Goal: Information Seeking & Learning: Learn about a topic

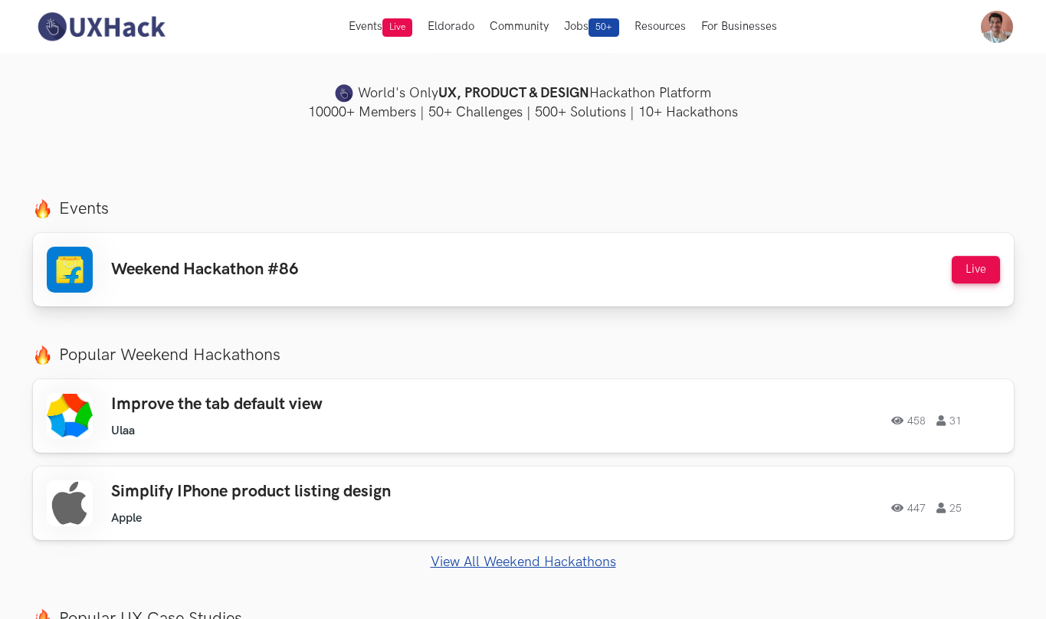
click at [400, 233] on link "Weekend Hackathon #86 Live Live" at bounding box center [523, 270] width 981 height 74
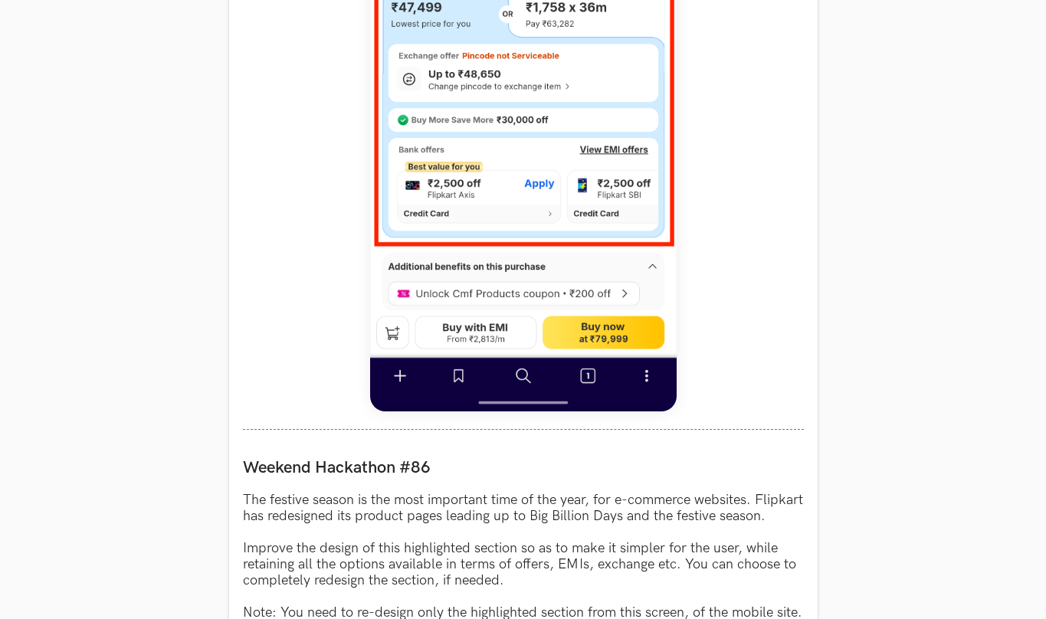
scroll to position [1726, 0]
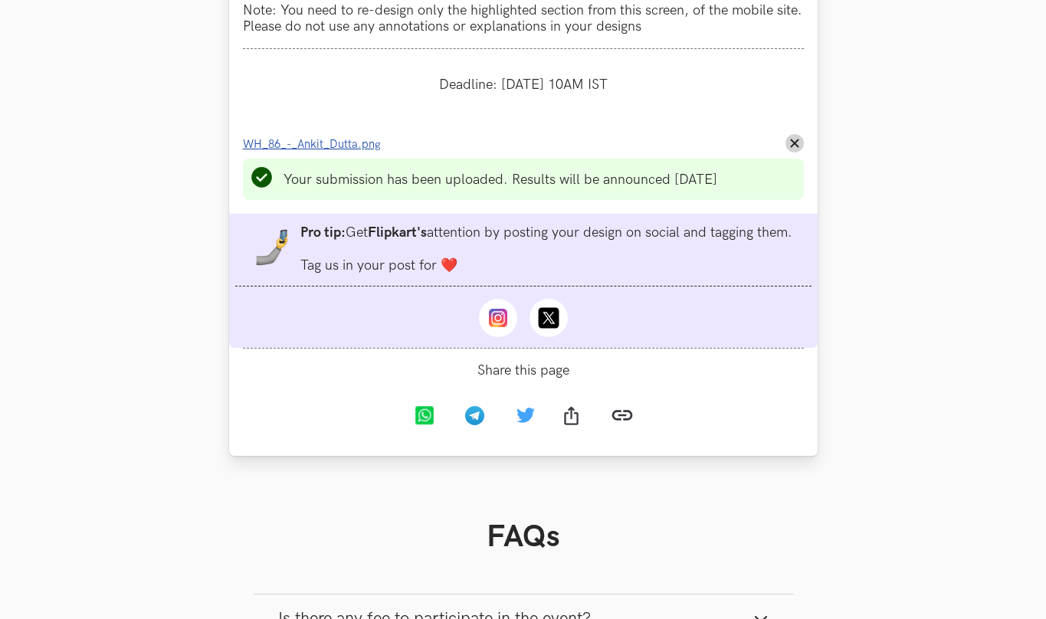
click at [347, 134] on li "Progress value is 100% WH_86_-_Ankit_Dutta.png Remove File" at bounding box center [523, 143] width 561 height 18
click at [347, 136] on link "WH_86_-_Ankit_Dutta.png" at bounding box center [316, 144] width 147 height 16
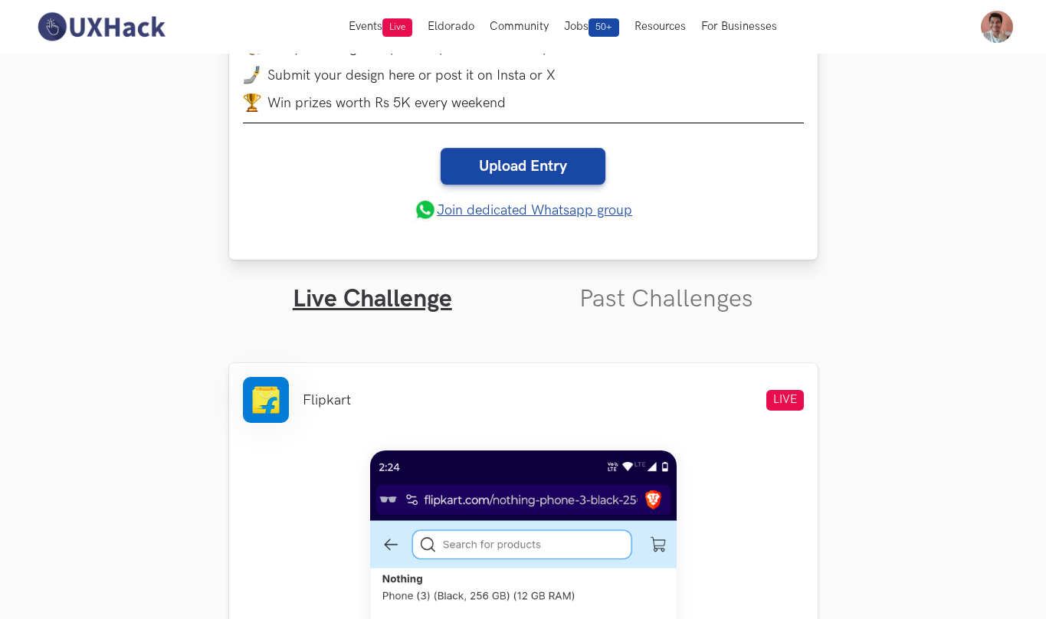
scroll to position [331, 0]
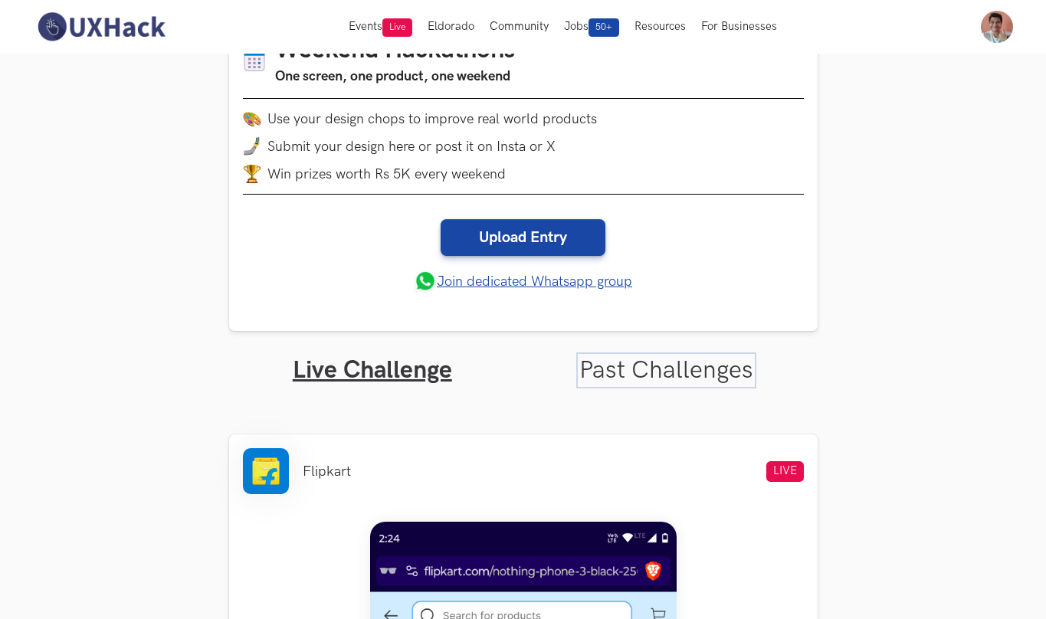
click at [652, 356] on link "Past Challenges" at bounding box center [667, 371] width 174 height 30
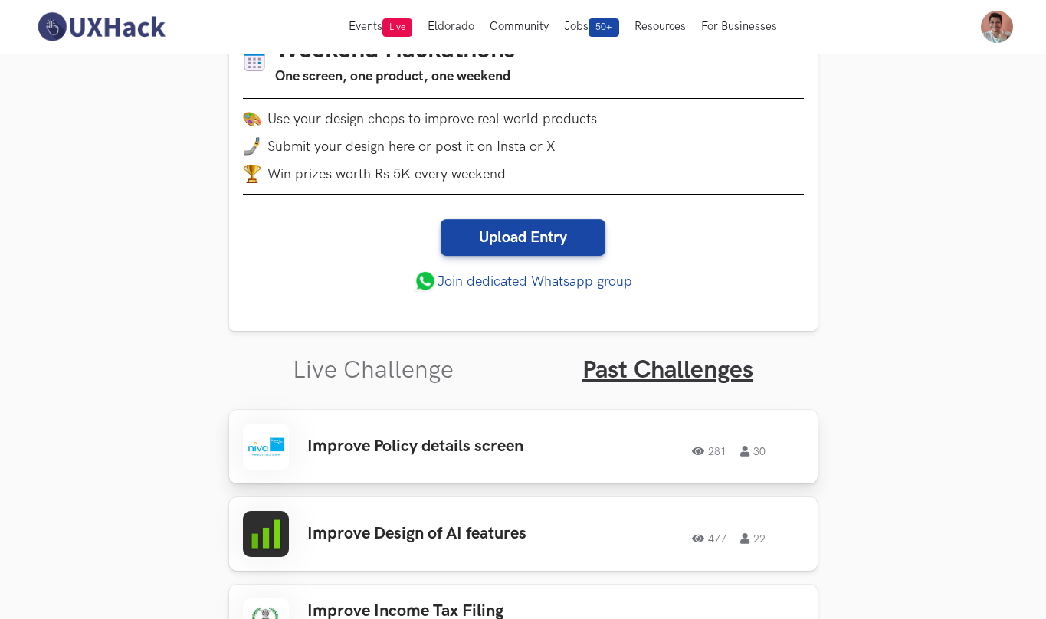
click at [510, 437] on h3 "Improve Policy details screen" at bounding box center [426, 447] width 239 height 20
click at [395, 424] on div "Improve Policy details screen 281 30 281 30" at bounding box center [523, 447] width 561 height 46
click at [726, 424] on div "Improve Policy details screen 281 30 281 30" at bounding box center [523, 447] width 561 height 46
click at [389, 424] on div "Improve Policy details screen 281 30 281 30" at bounding box center [523, 447] width 561 height 46
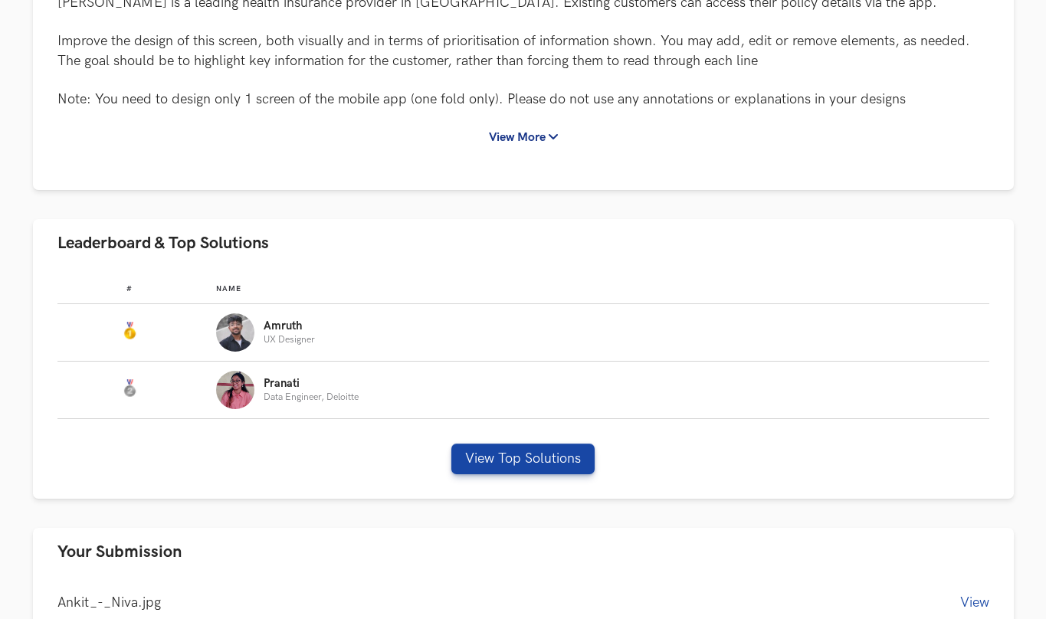
scroll to position [370, 0]
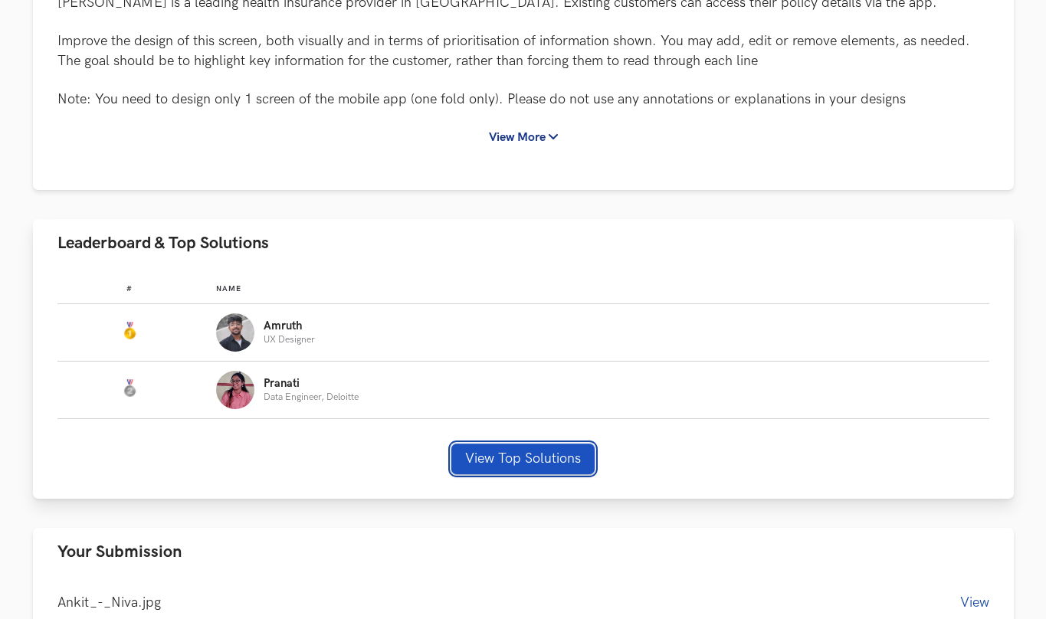
click at [510, 444] on button "View Top Solutions" at bounding box center [523, 459] width 143 height 31
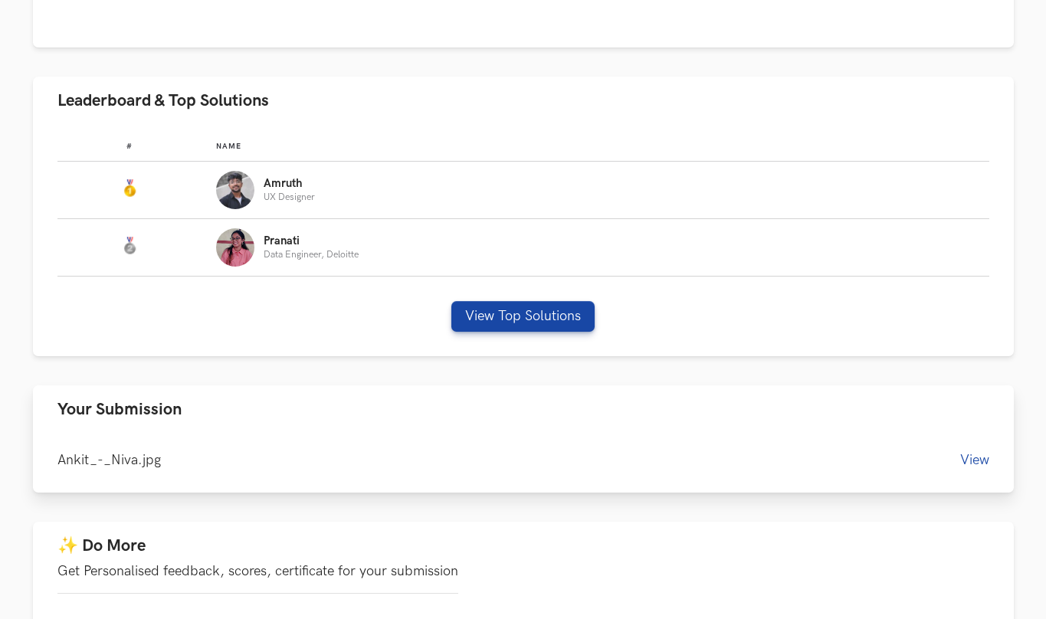
click at [986, 452] on button "View" at bounding box center [975, 460] width 29 height 16
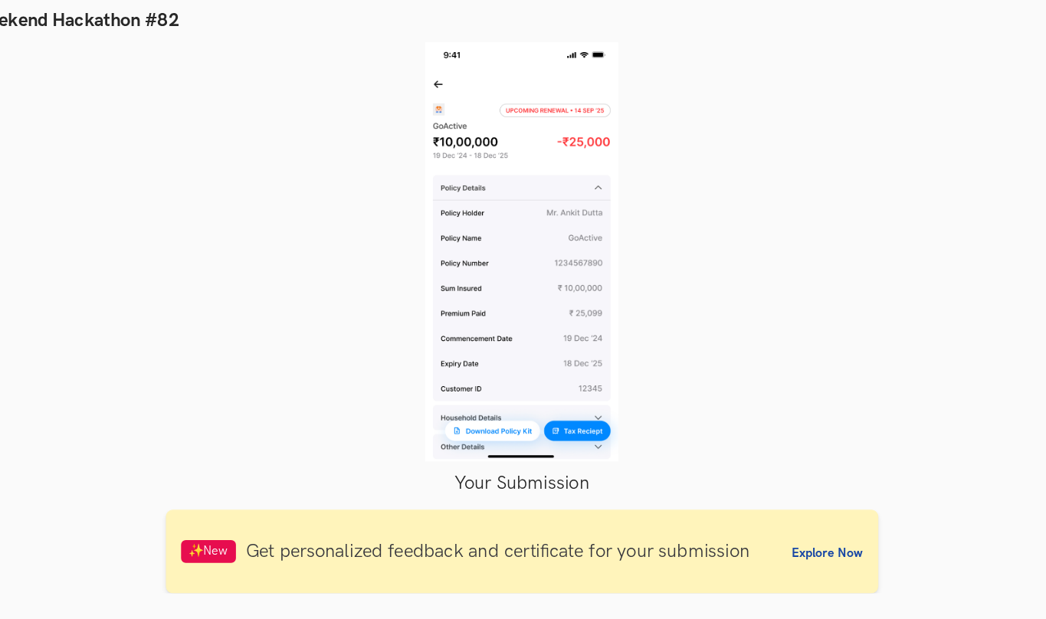
scroll to position [383, 0]
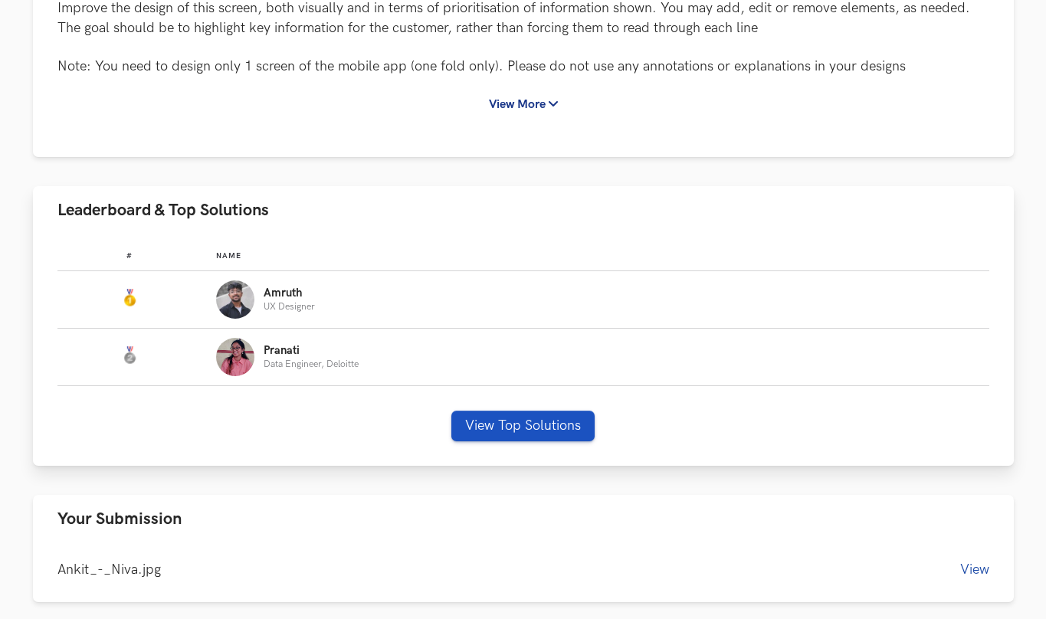
scroll to position [403, 0]
drag, startPoint x: 444, startPoint y: 309, endPoint x: 469, endPoint y: 309, distance: 25.3
click at [444, 309] on div "# Name #: Name: [PERSON_NAME] Designer #: Name: [PERSON_NAME] Data Engineer, De…" at bounding box center [523, 351] width 981 height 232
click at [469, 411] on button "View Top Solutions" at bounding box center [523, 426] width 143 height 31
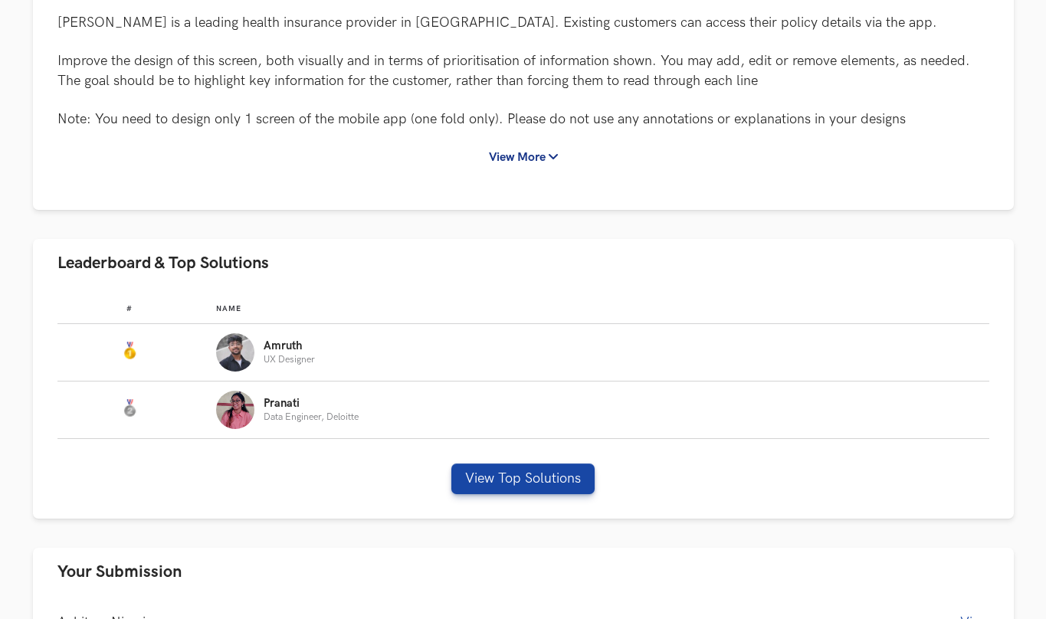
scroll to position [370, 0]
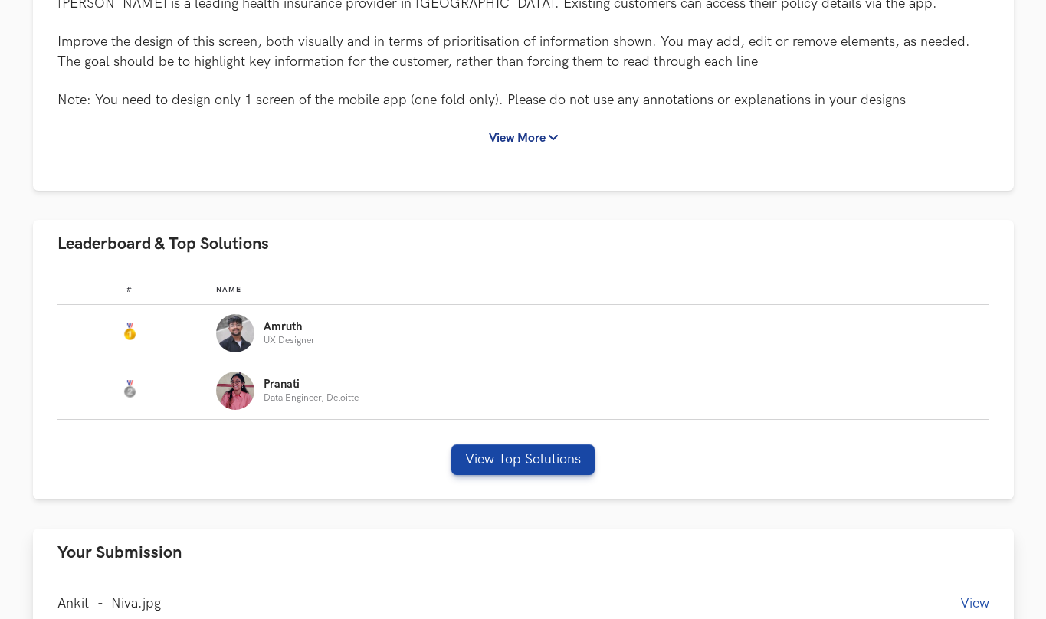
click at [237, 577] on div "Ankit_-_Niva.jpg View" at bounding box center [523, 606] width 981 height 59
click at [165, 577] on div "Ankit_-_Niva.jpg View" at bounding box center [523, 606] width 981 height 59
click at [981, 596] on button "View" at bounding box center [975, 604] width 29 height 16
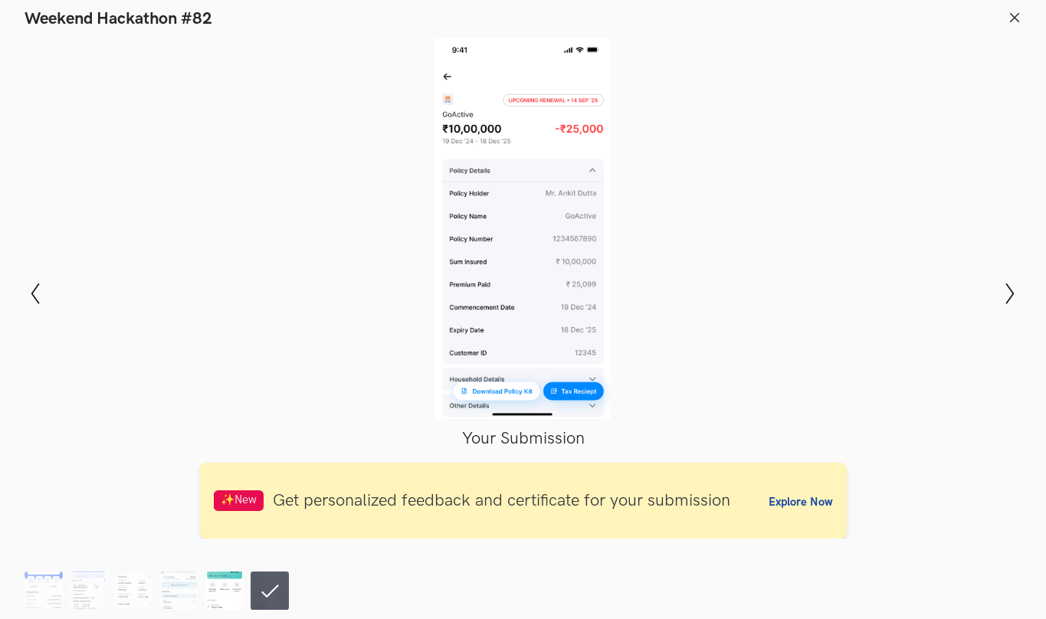
click at [219, 592] on img at bounding box center [224, 591] width 38 height 38
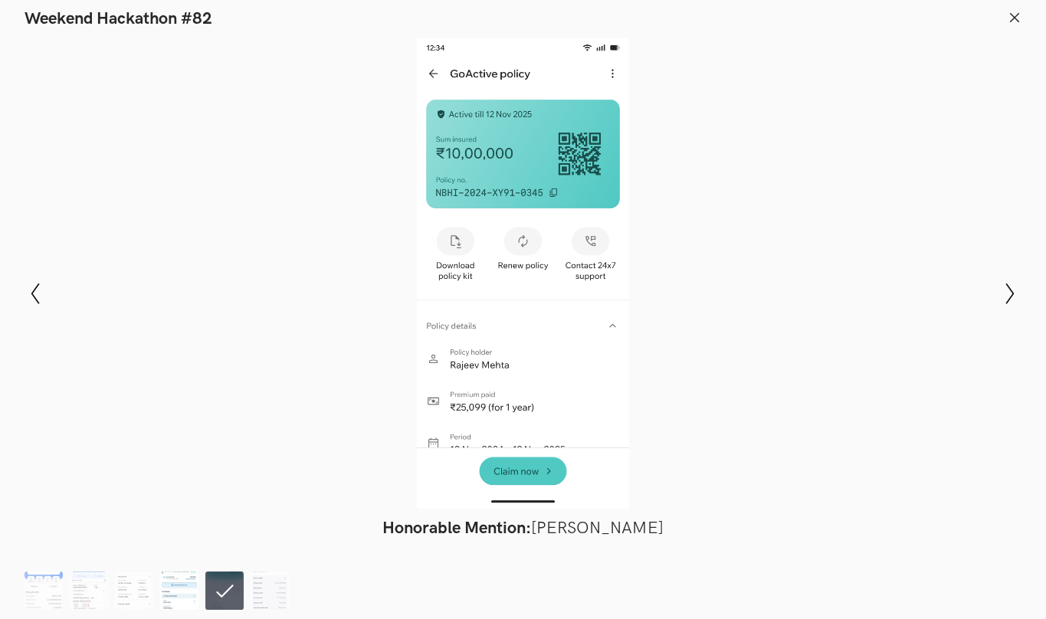
click at [189, 593] on img at bounding box center [179, 591] width 38 height 38
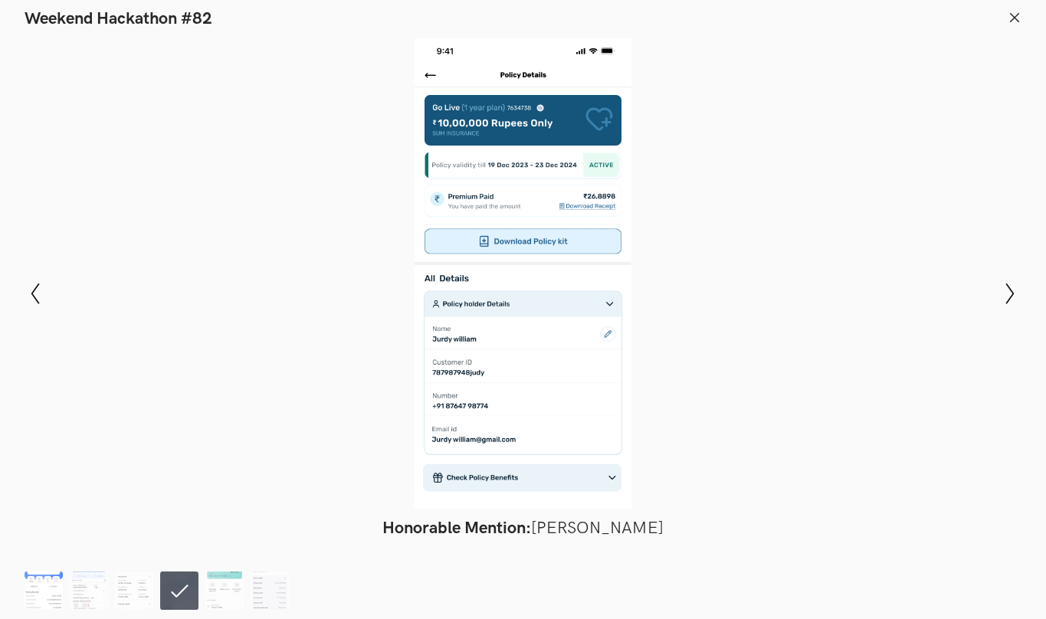
click at [37, 586] on img at bounding box center [44, 591] width 38 height 38
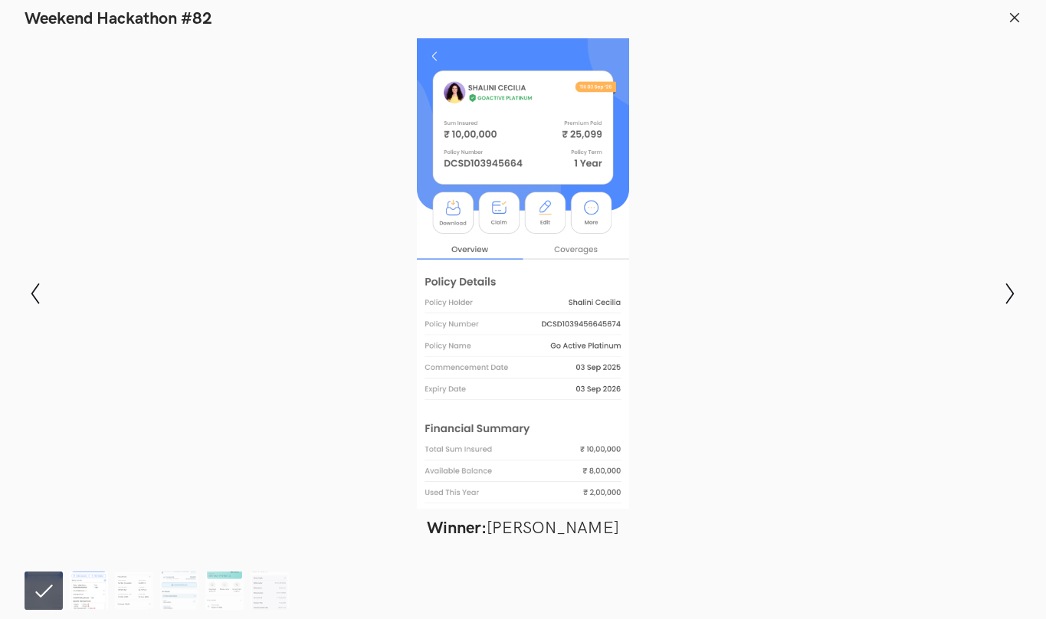
click at [89, 592] on img at bounding box center [89, 591] width 38 height 38
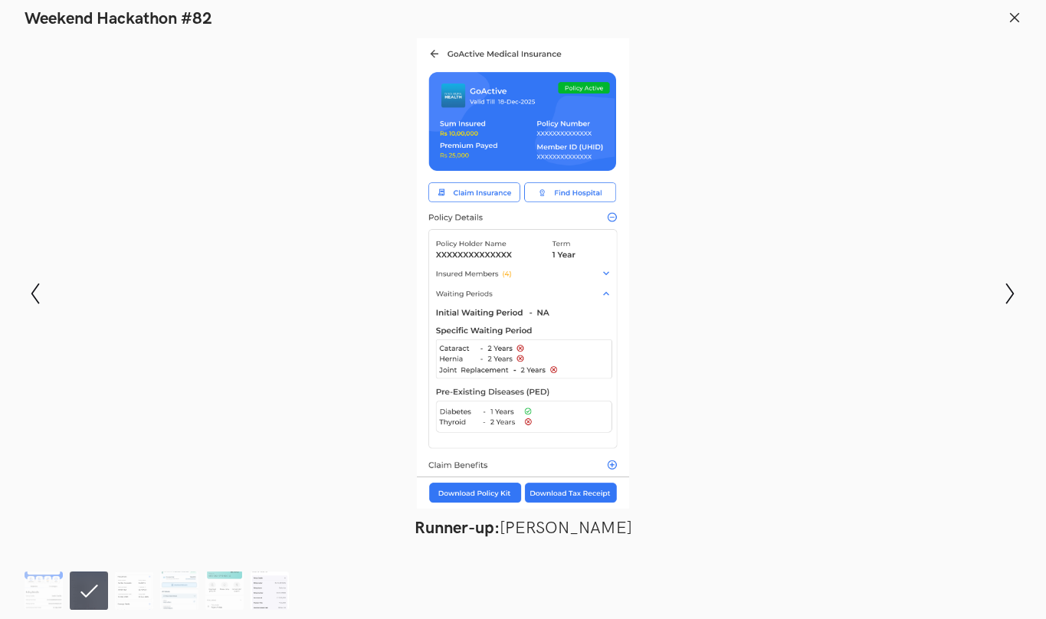
click at [251, 590] on img at bounding box center [270, 591] width 38 height 38
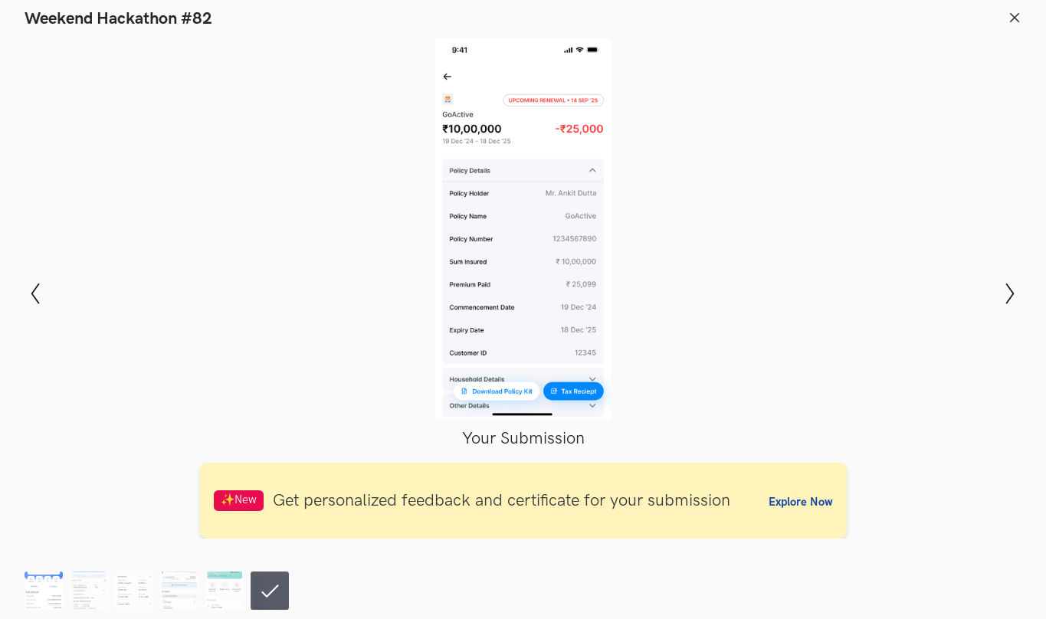
click at [39, 589] on img at bounding box center [44, 591] width 38 height 38
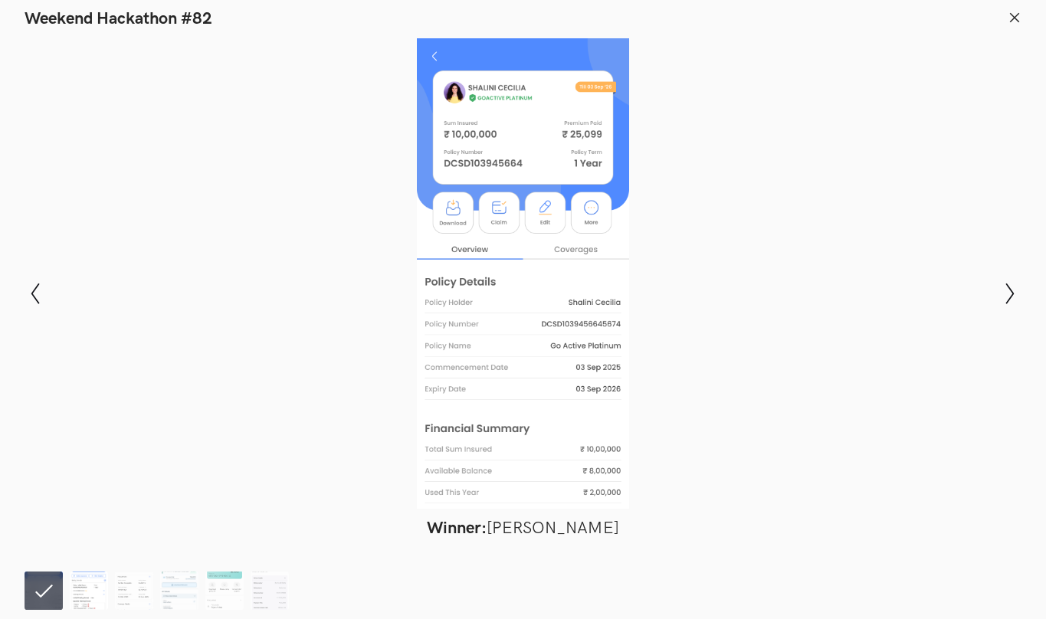
click at [84, 581] on img at bounding box center [89, 591] width 38 height 38
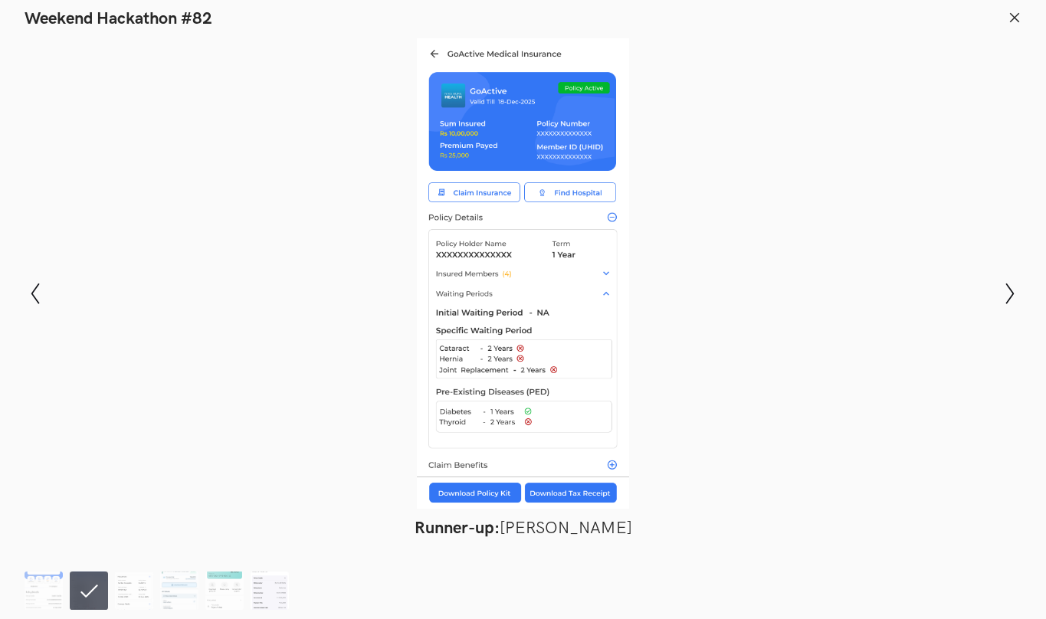
click at [253, 595] on img at bounding box center [270, 591] width 38 height 38
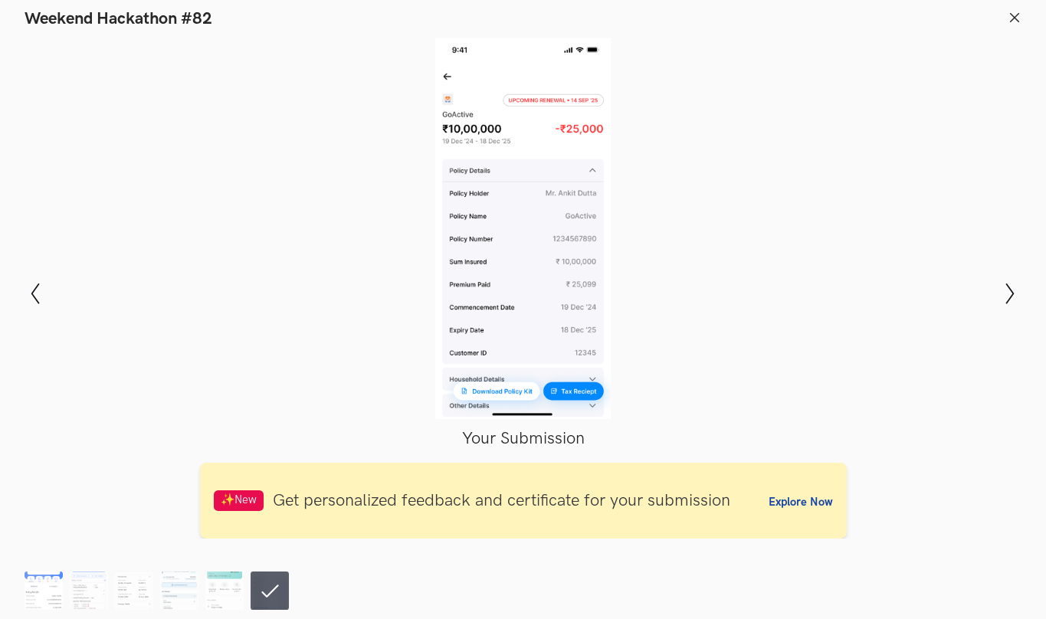
click at [41, 586] on img at bounding box center [44, 591] width 38 height 38
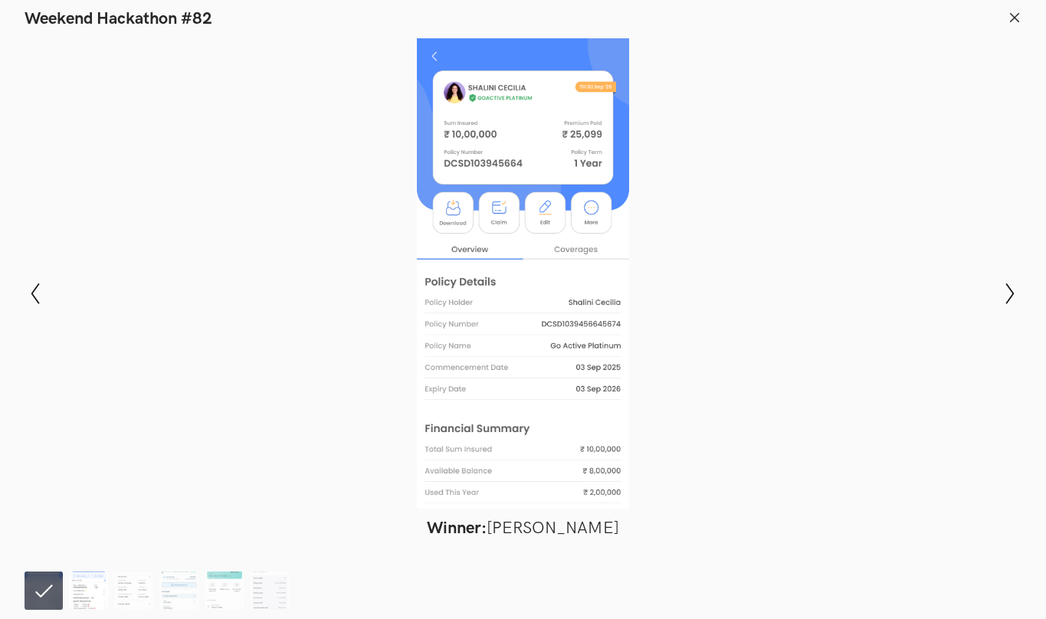
click at [93, 609] on img at bounding box center [89, 591] width 38 height 38
